Goal: Task Accomplishment & Management: Manage account settings

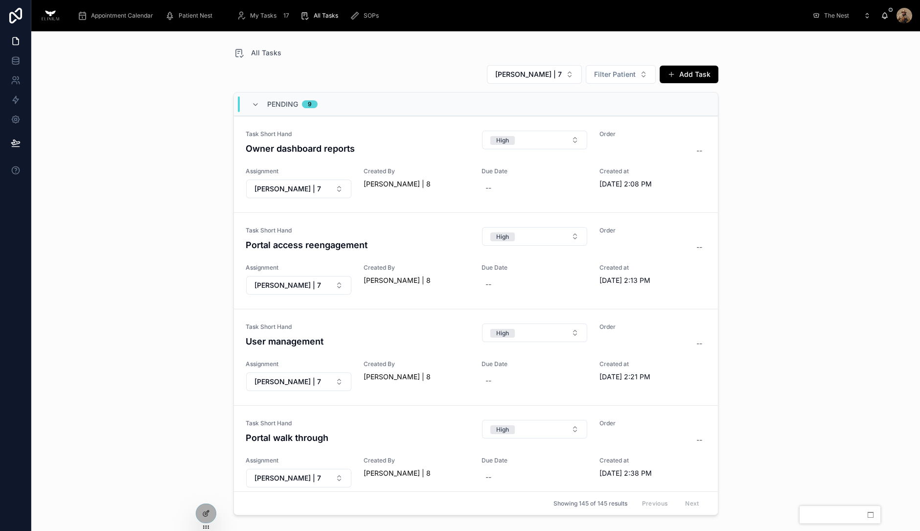
click at [270, 17] on span "My Tasks" at bounding box center [263, 16] width 26 height 8
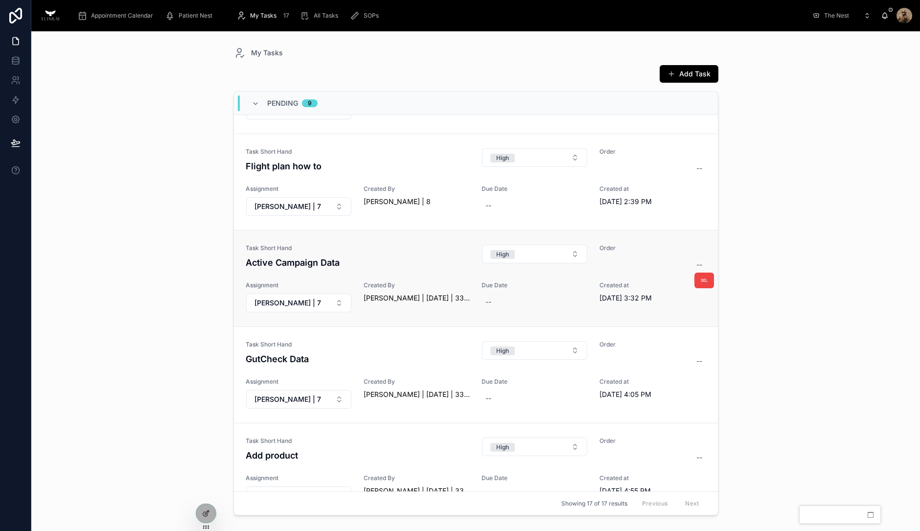
scroll to position [244, 0]
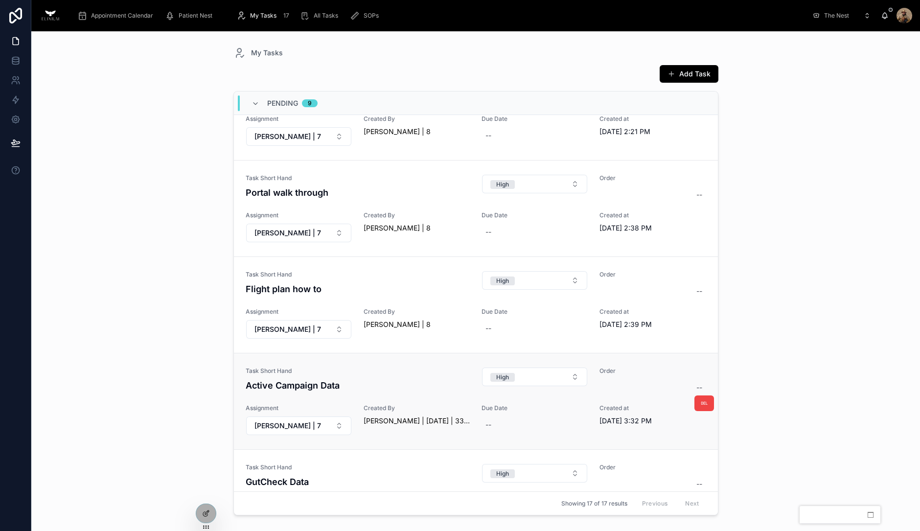
click at [419, 373] on div "Task Short Hand Active Campaign Data" at bounding box center [358, 379] width 225 height 25
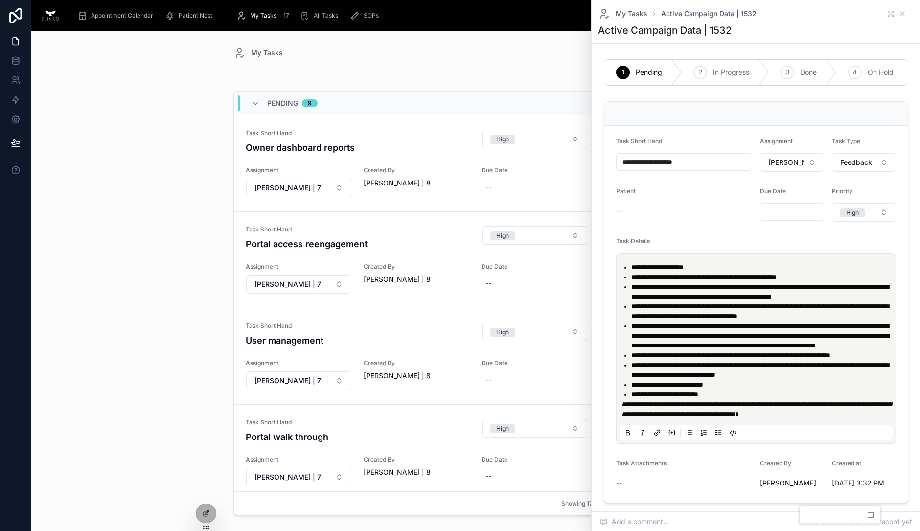
click at [160, 171] on div "My Tasks Add Task Pending 9 Task Short Hand Owner dashboard reports High Order …" at bounding box center [475, 281] width 889 height 500
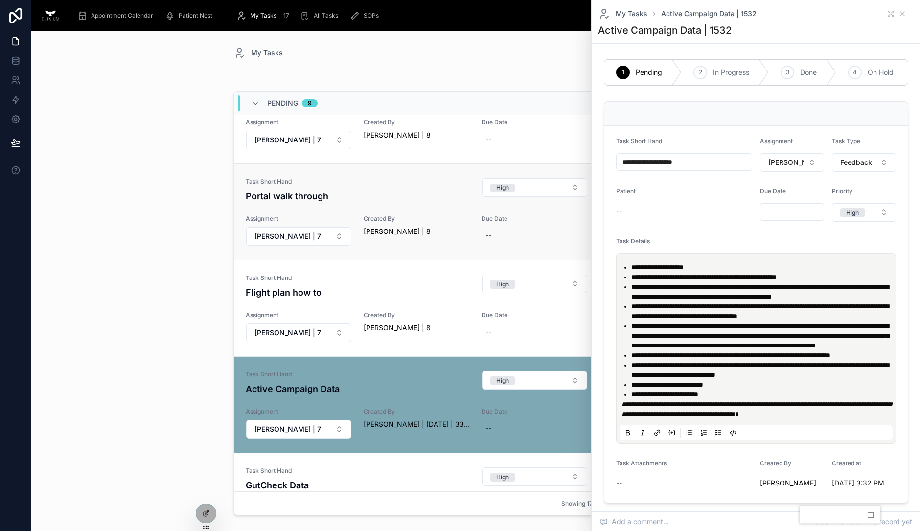
scroll to position [244, 0]
